Goal: Task Accomplishment & Management: Use online tool/utility

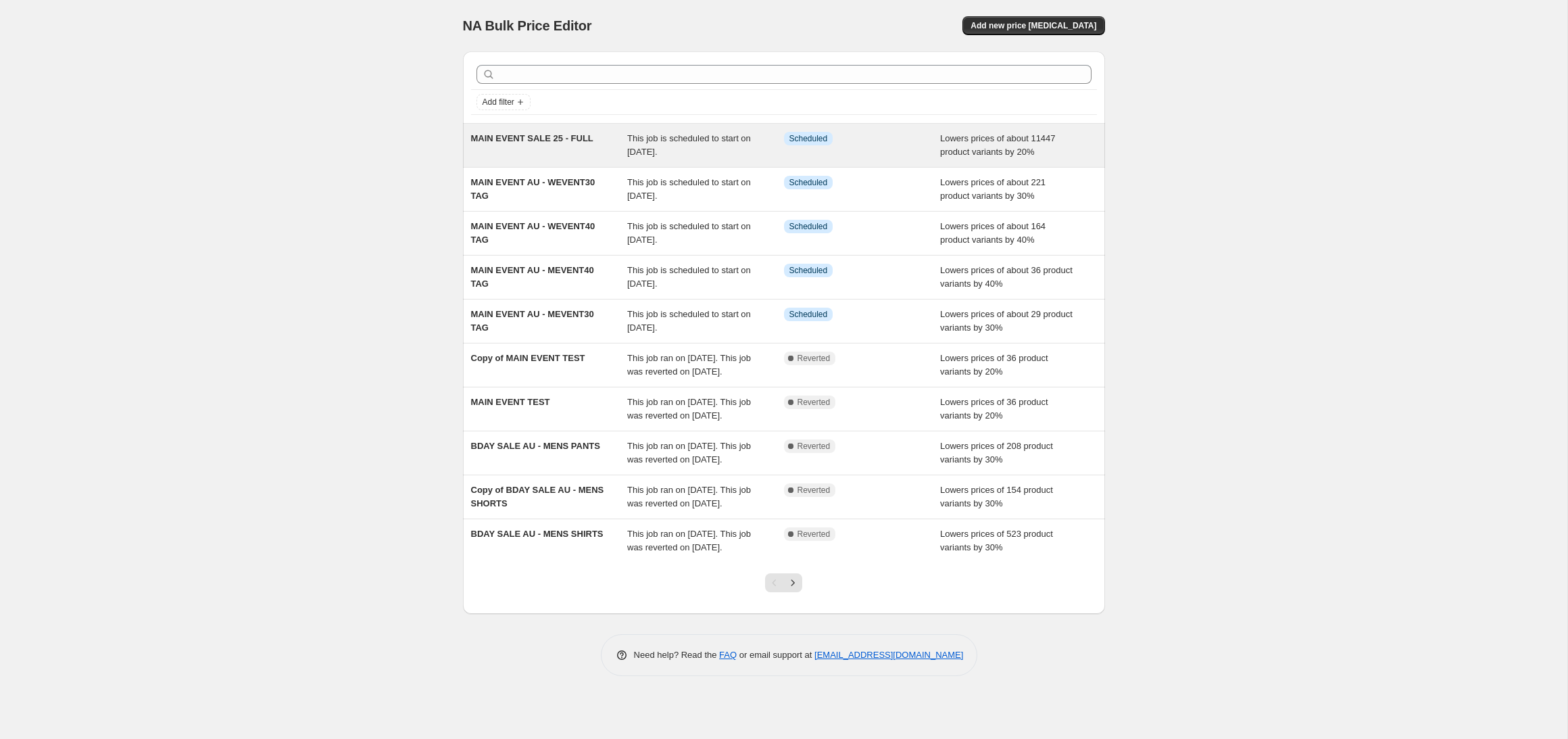
click at [544, 133] on div "MAIN EVENT SALE 25 - FULL" at bounding box center [549, 145] width 157 height 27
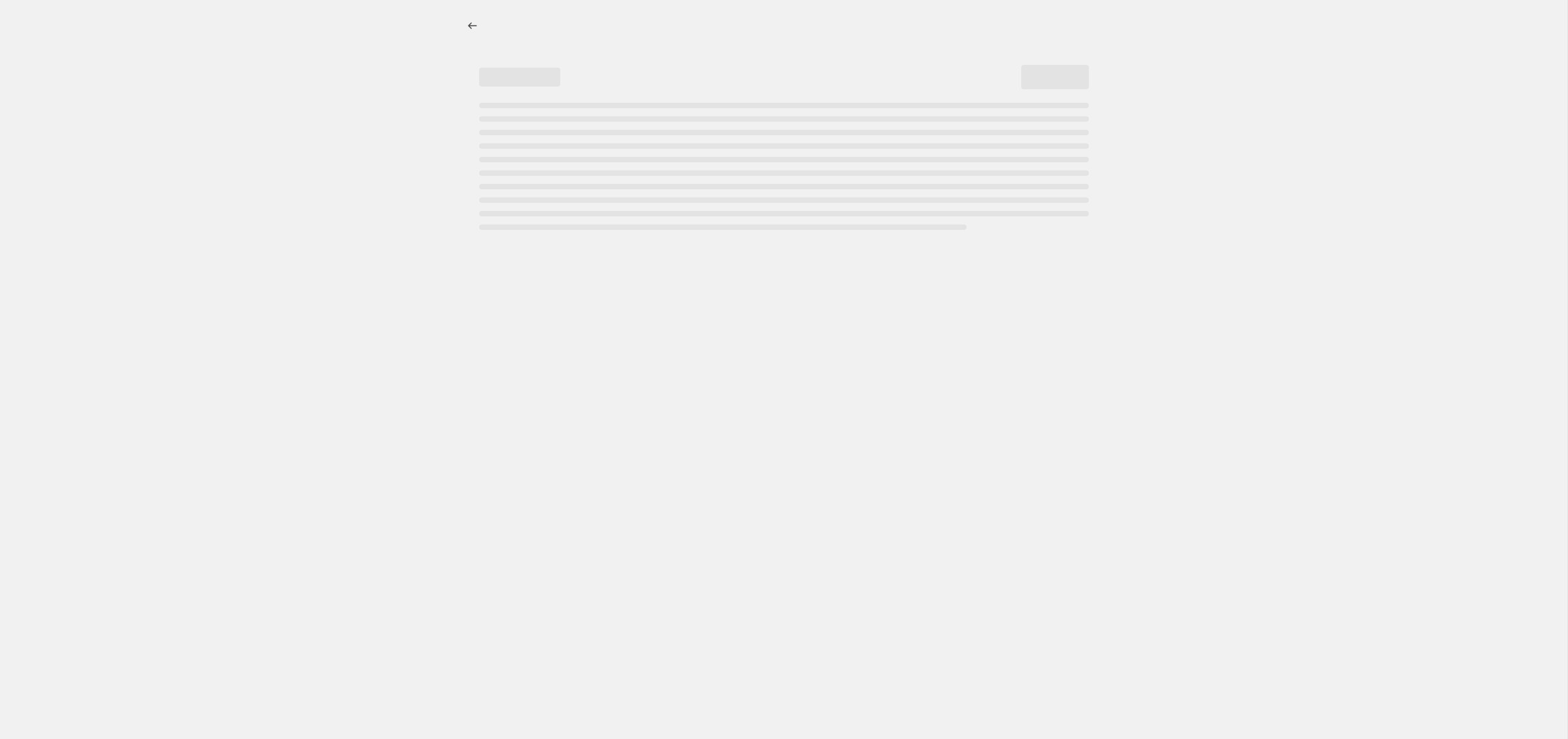
select select "percentage"
select select "product_status"
select select "tag"
select select "not_equal"
select select "tag"
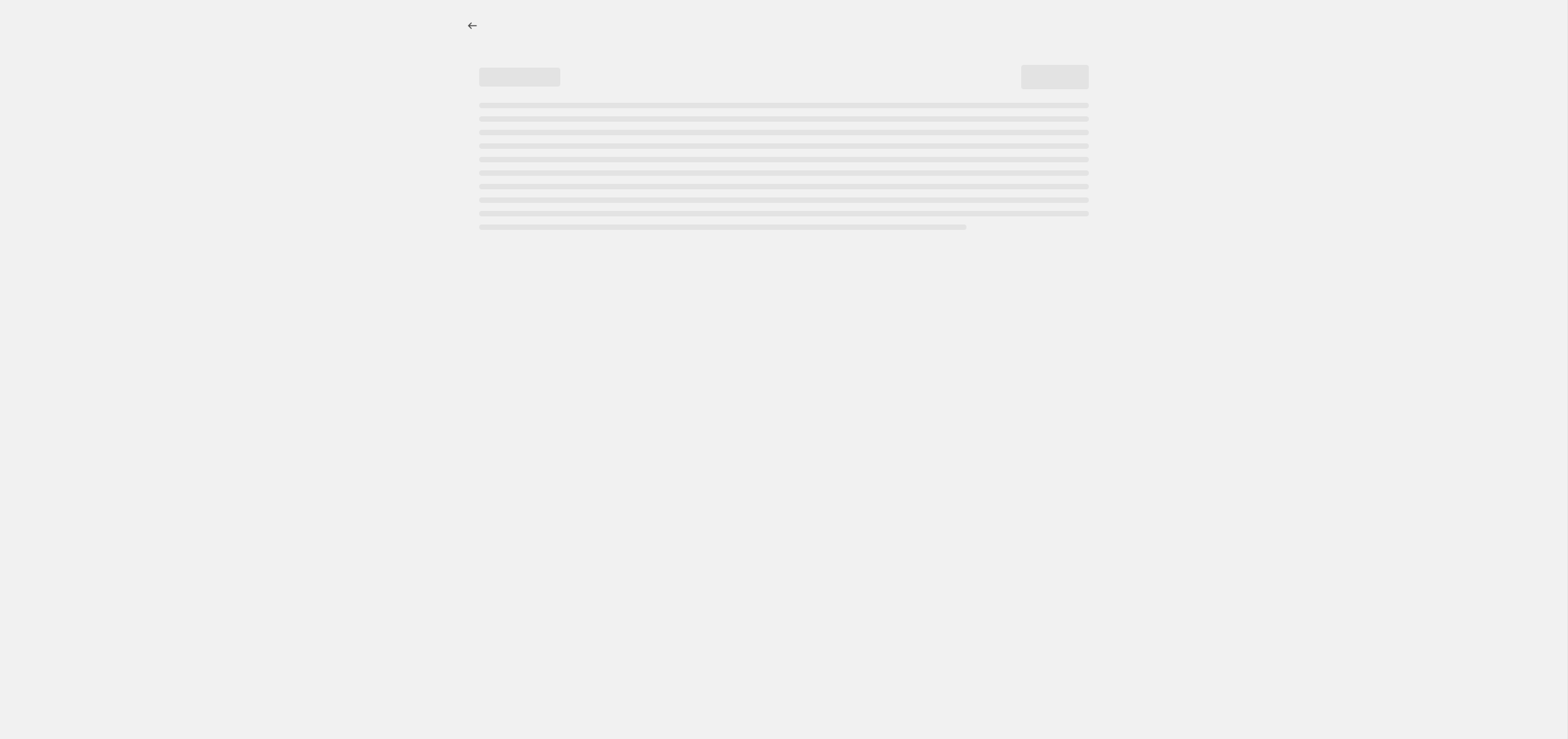
select select "not_equal"
select select "tag"
select select "not_equal"
select select "tag"
select select "not_equal"
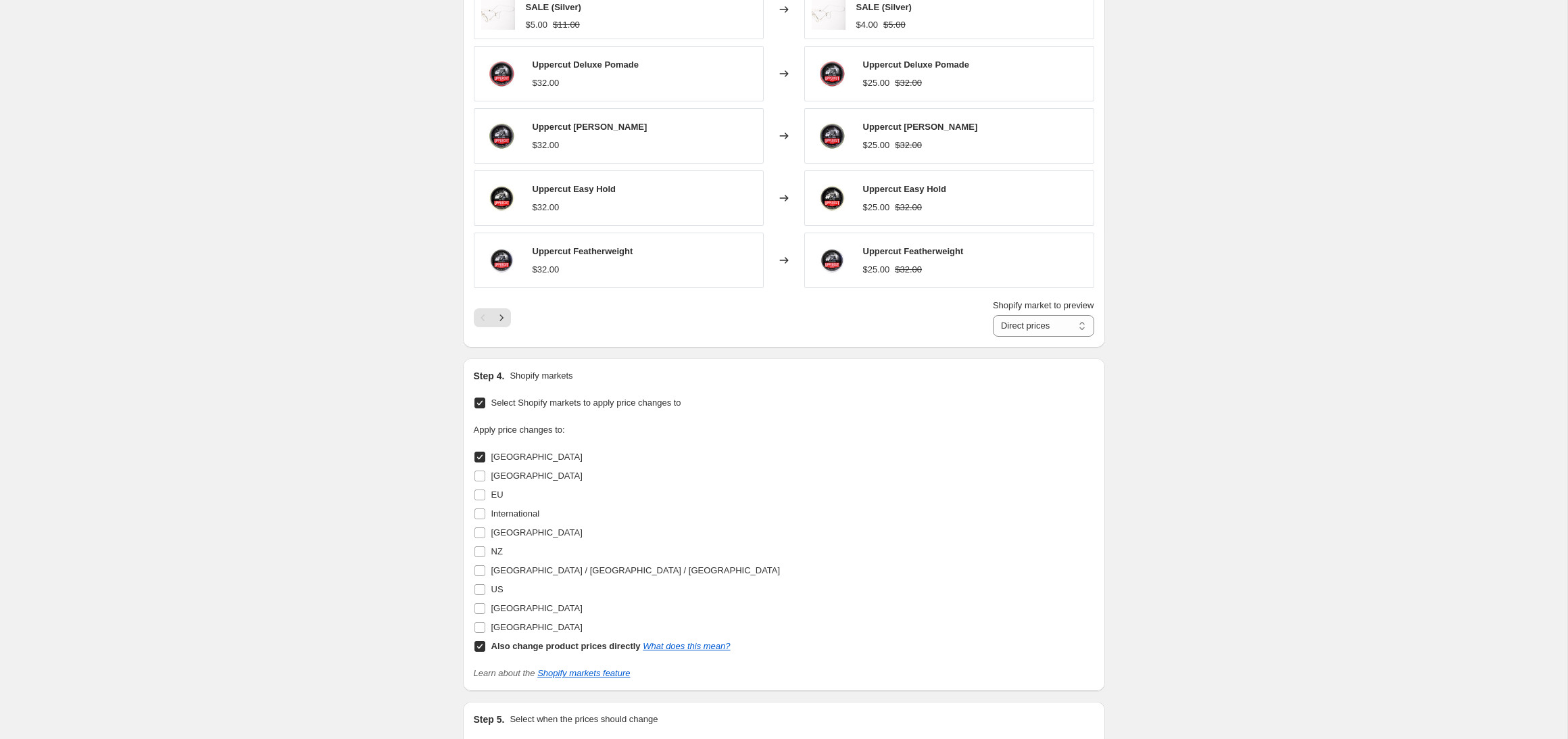
scroll to position [1172, 0]
click at [499, 321] on icon "Next" at bounding box center [502, 317] width 14 height 14
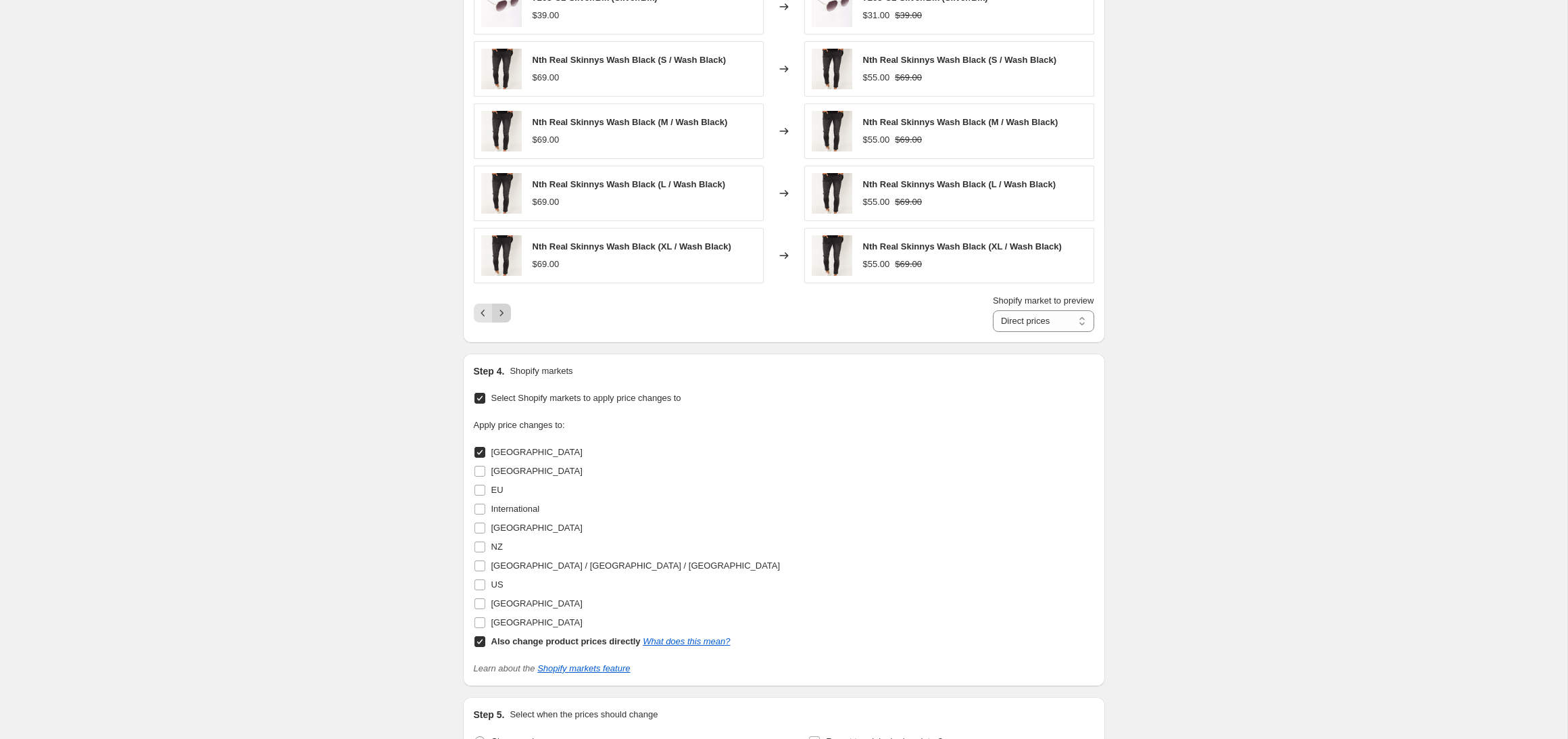
click at [499, 321] on button "Next" at bounding box center [502, 313] width 19 height 19
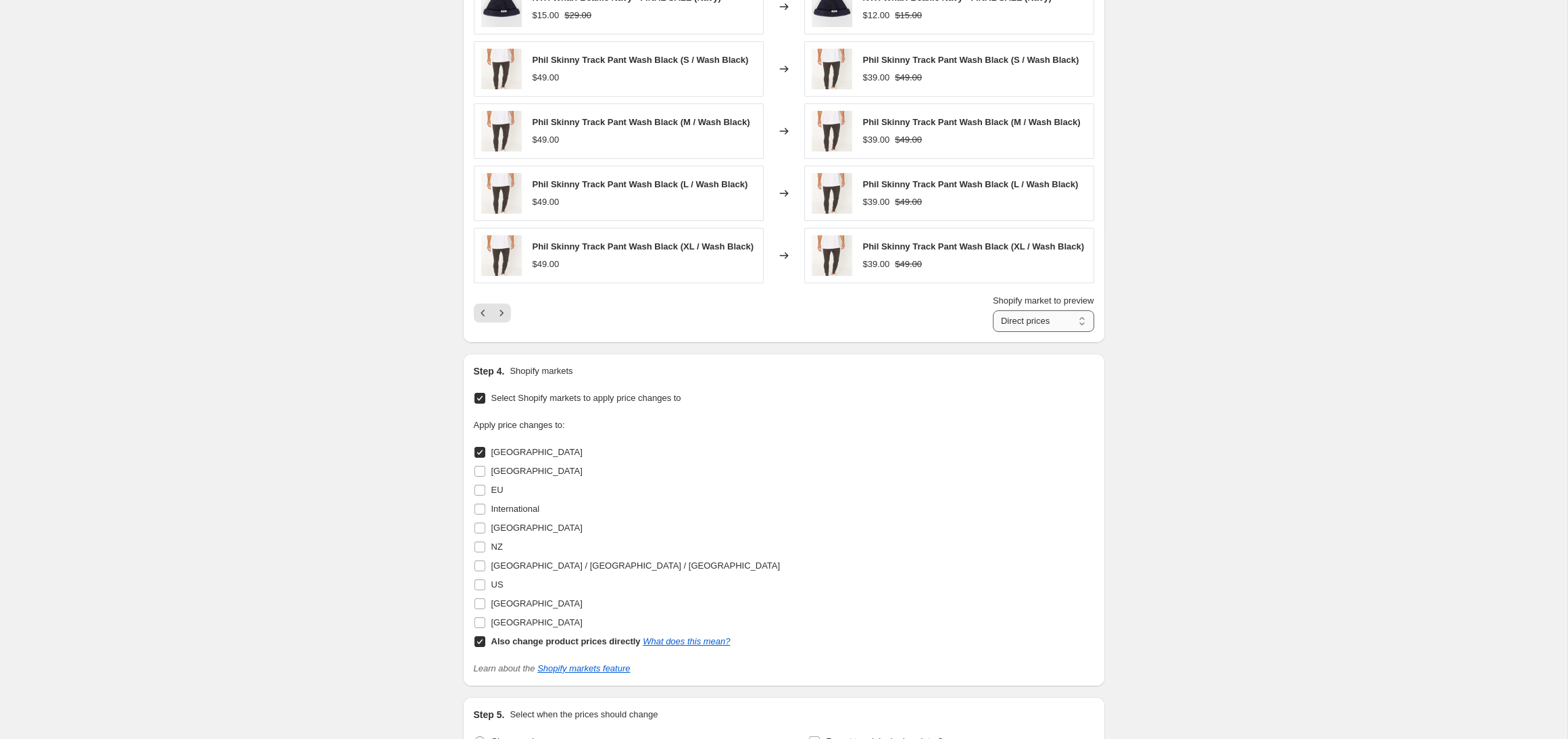
click at [1032, 332] on select "Direct prices Australia" at bounding box center [1043, 320] width 101 height 21
select select "2757820461"
click at [993, 310] on select "Direct prices Australia" at bounding box center [1043, 320] width 101 height 21
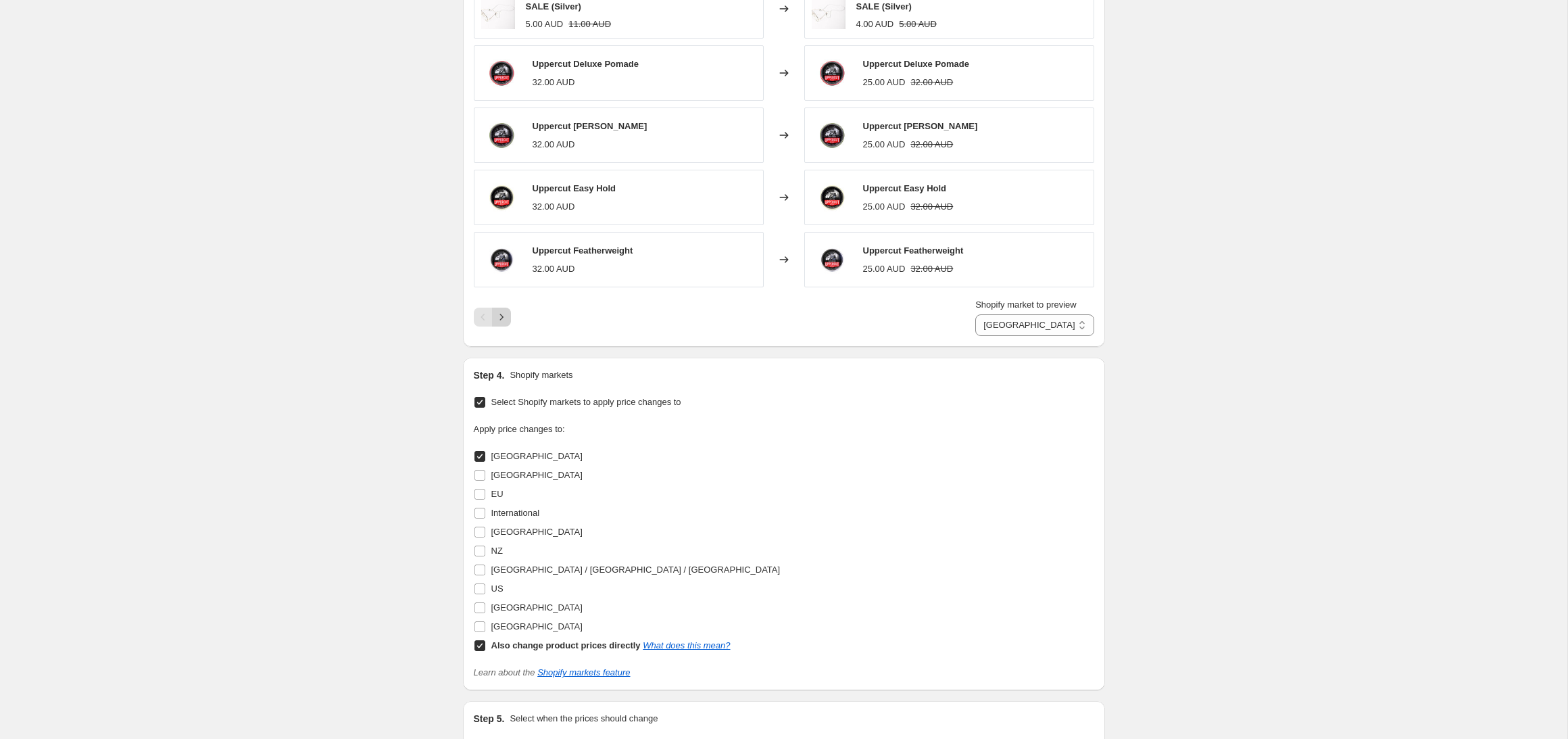
click at [497, 323] on icon "Next" at bounding box center [502, 317] width 14 height 14
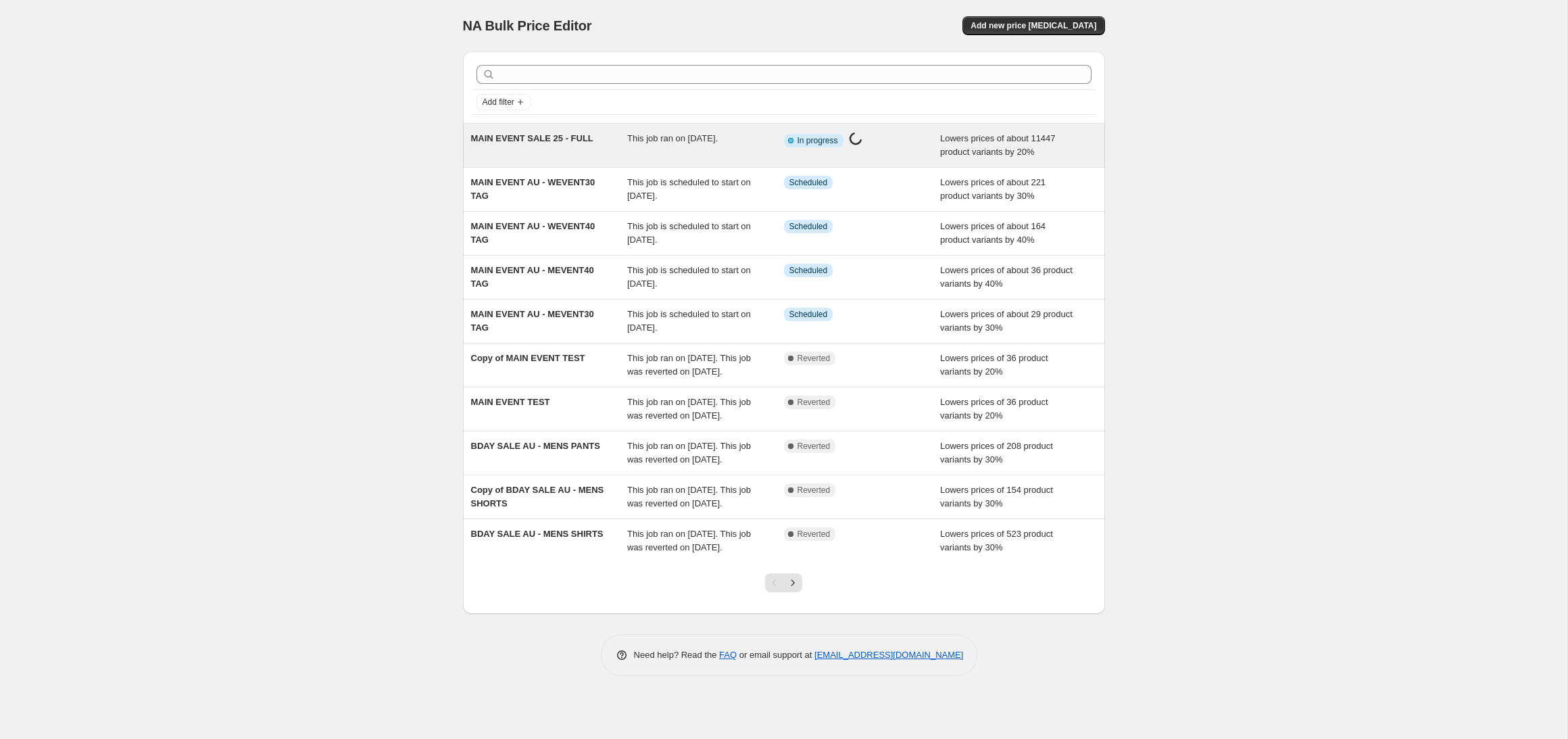
click at [582, 138] on span "MAIN EVENT SALE 25 - FULL" at bounding box center [532, 138] width 122 height 10
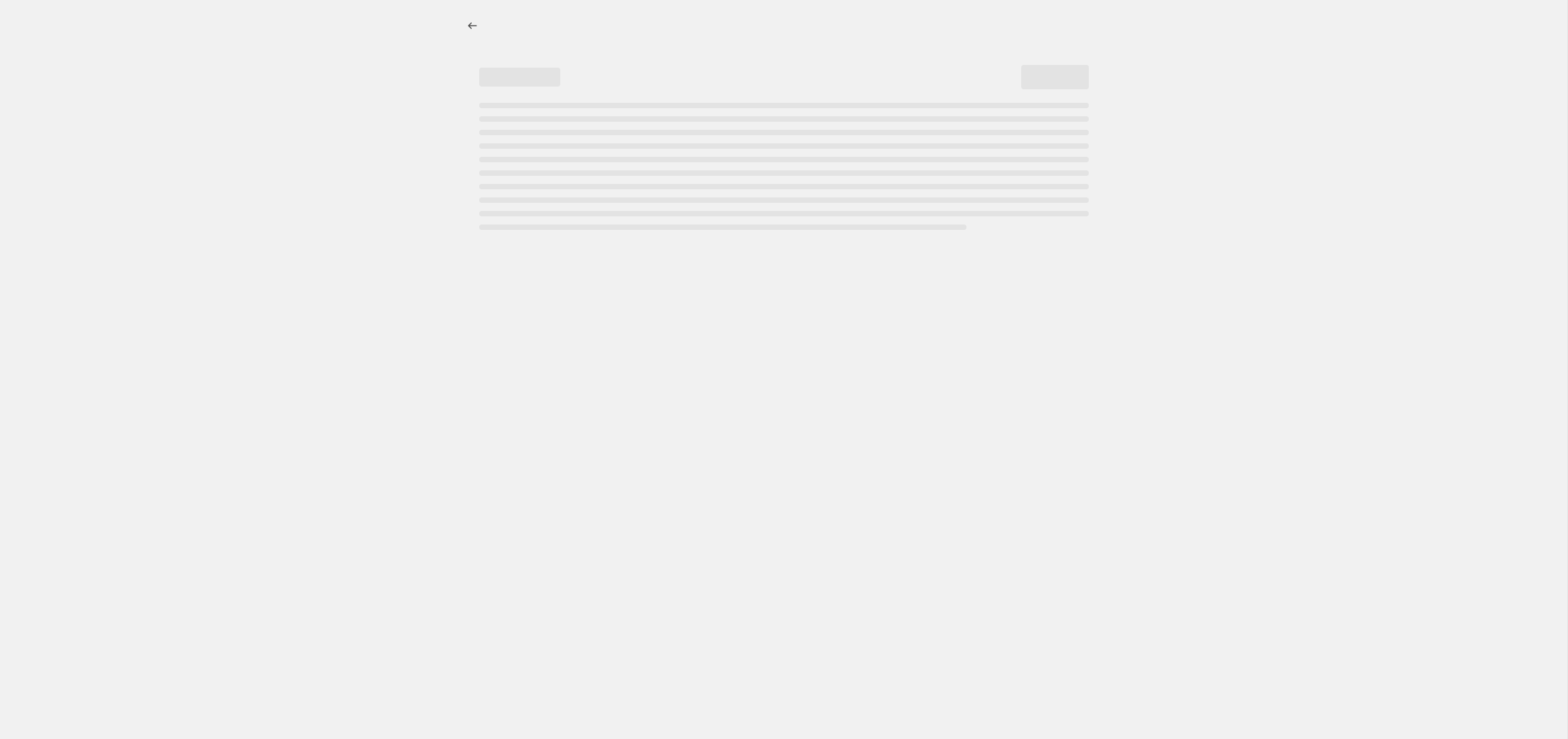
select select "percentage"
select select "product_status"
select select "tag"
select select "not_equal"
select select "tag"
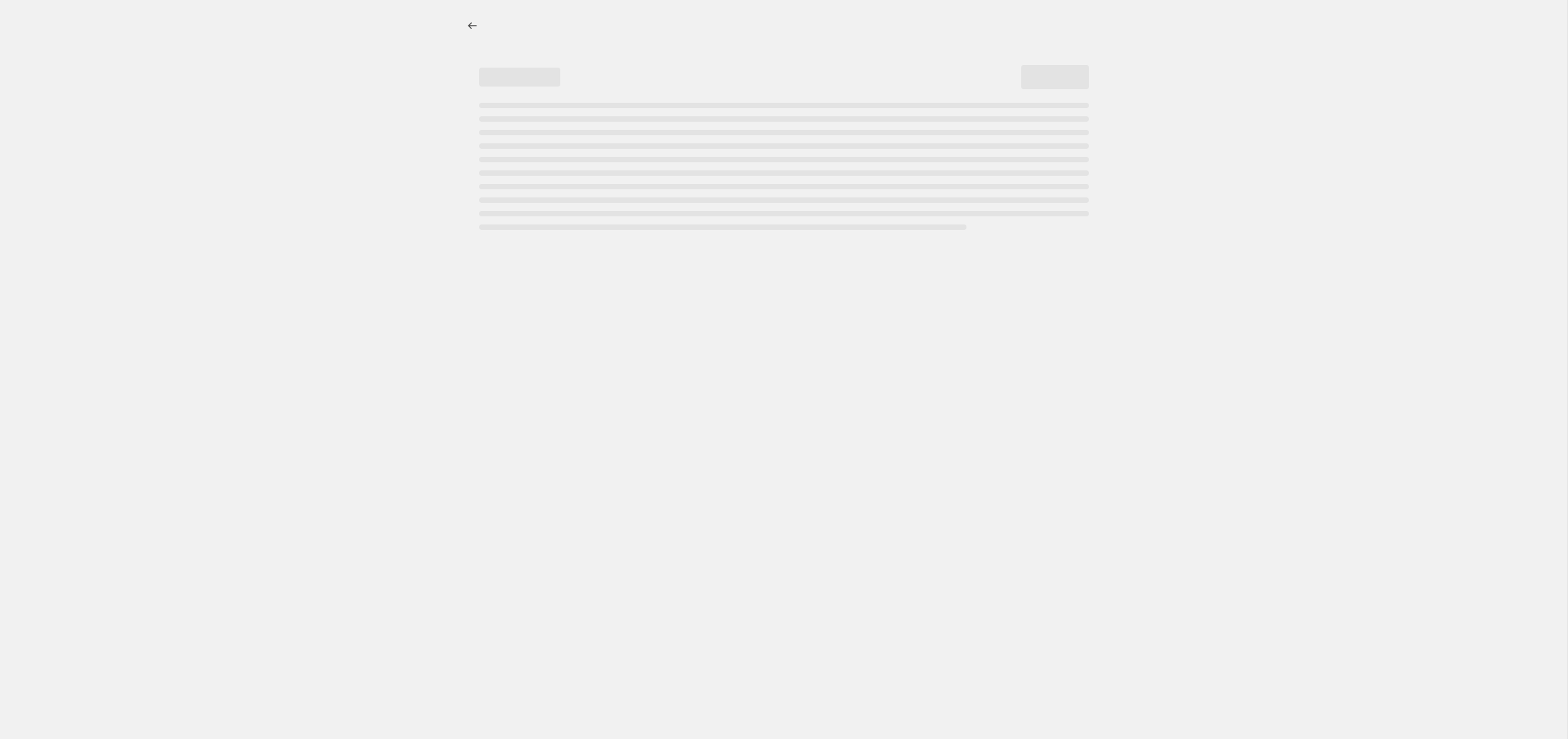
select select "not_equal"
select select "tag"
select select "not_equal"
select select "tag"
select select "not_equal"
